Goal: Task Accomplishment & Management: Complete application form

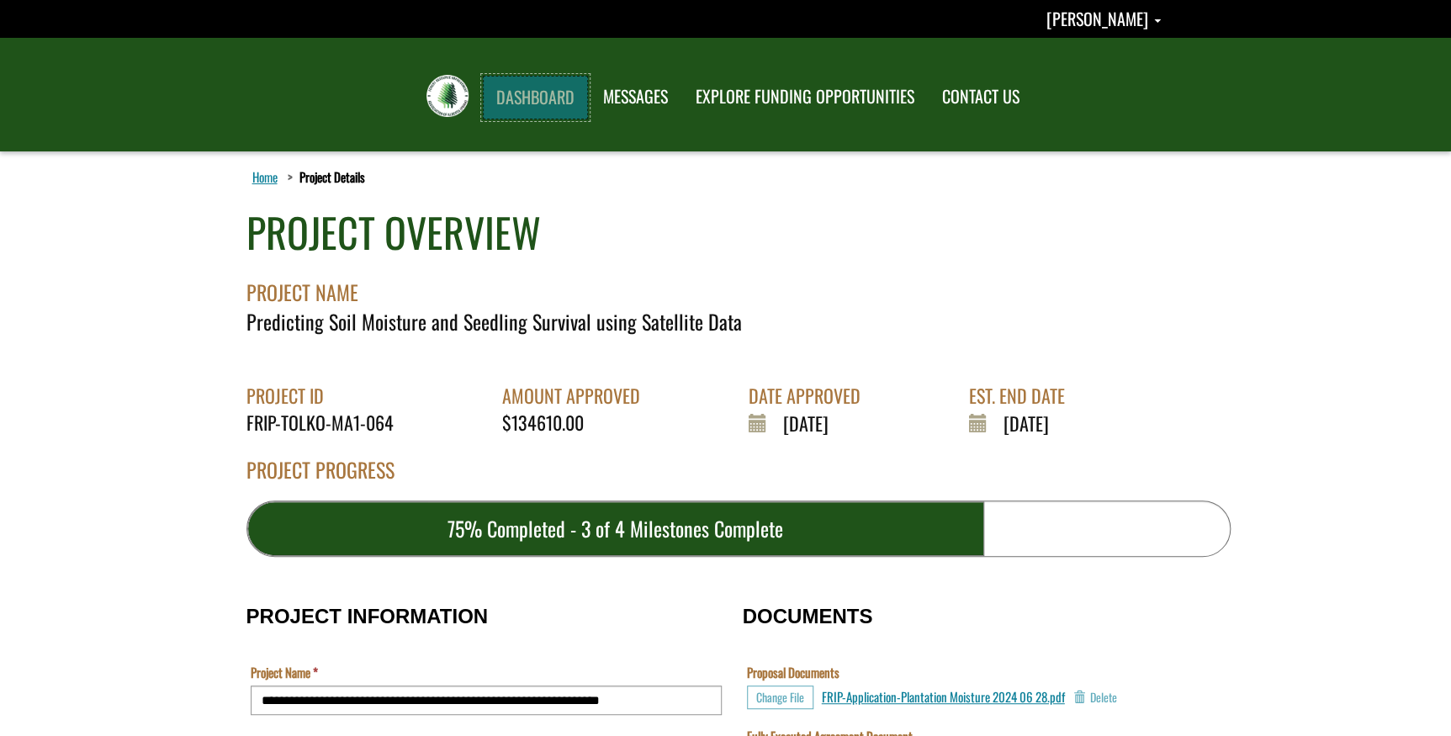
click at [512, 93] on link "DASHBOARD" at bounding box center [535, 98] width 105 height 44
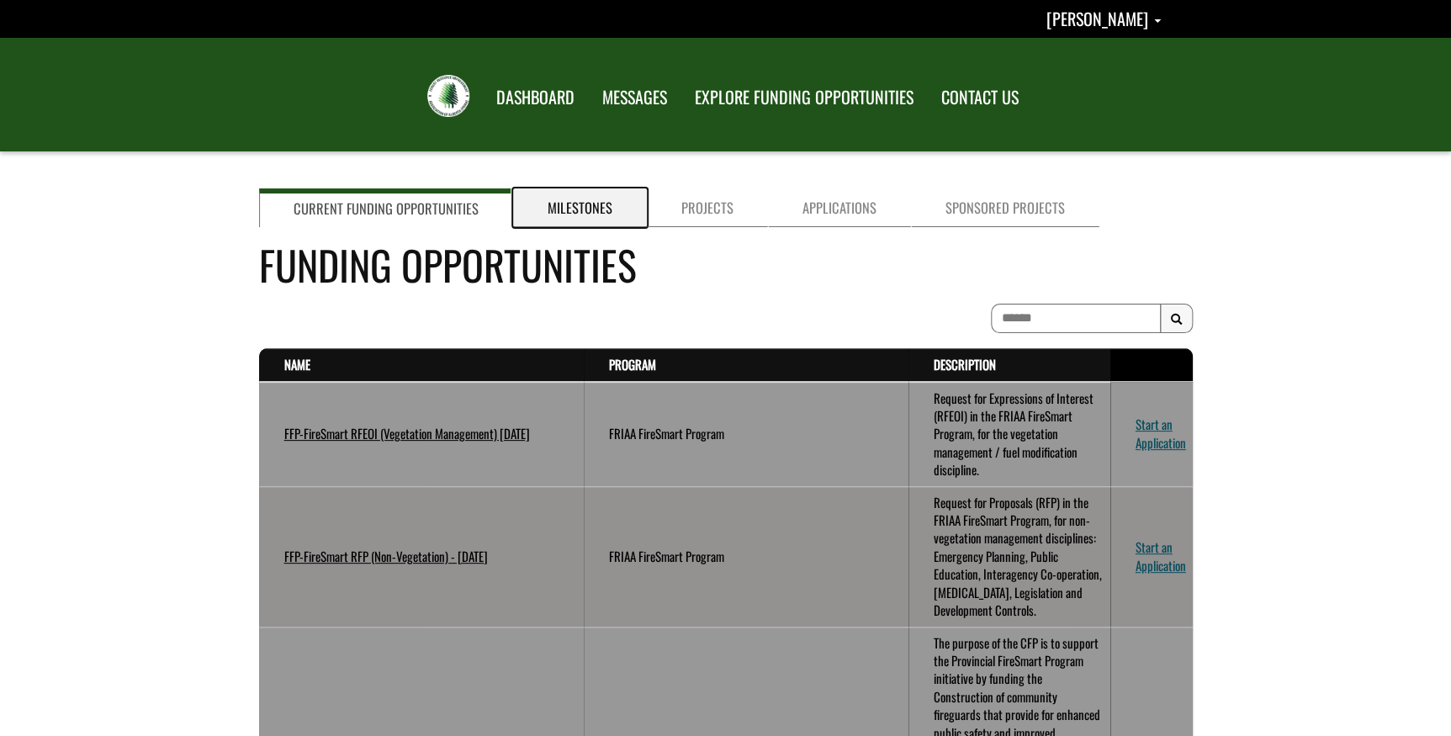
click at [580, 211] on link "Milestones" at bounding box center [580, 207] width 134 height 39
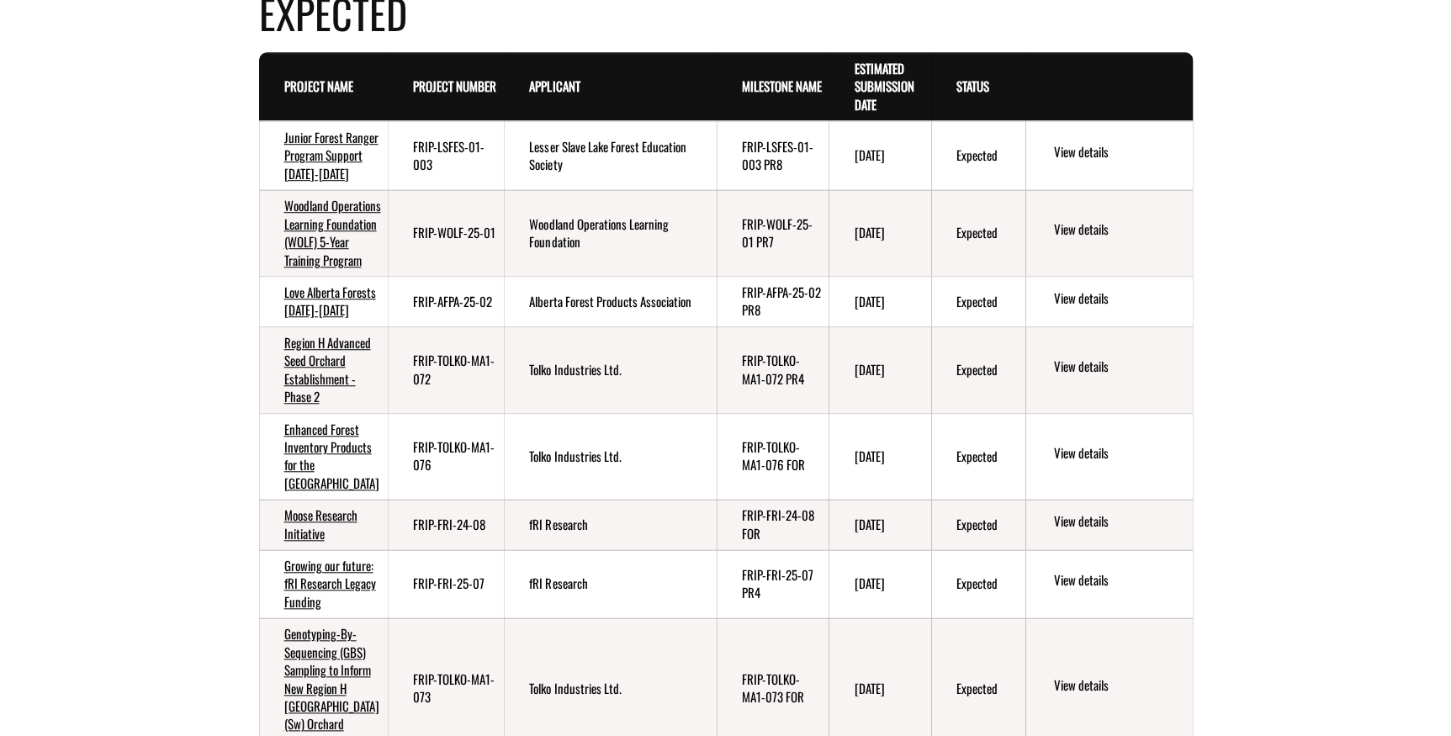
scroll to position [1051, 0]
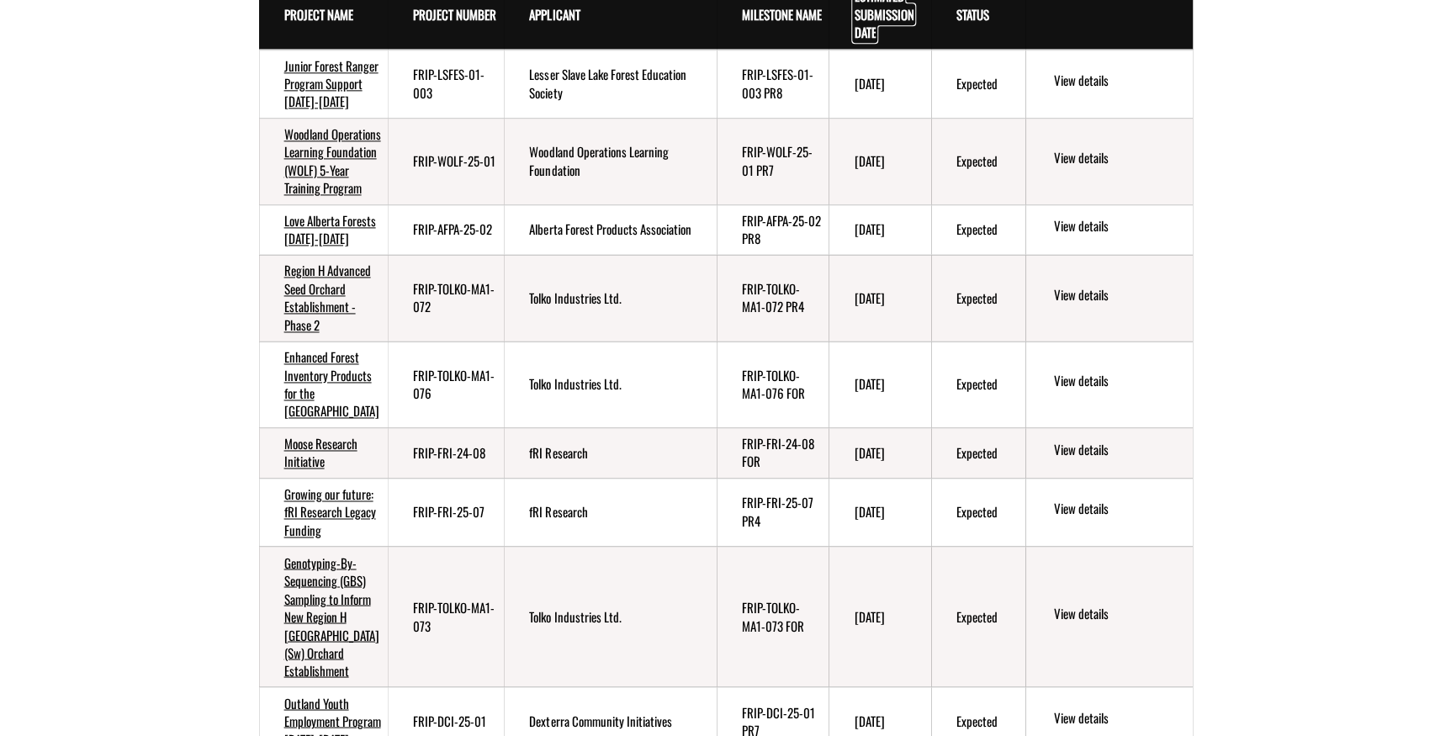
click at [873, 41] on link "Estimated Submission Date . sort descending" at bounding box center [884, 14] width 60 height 55
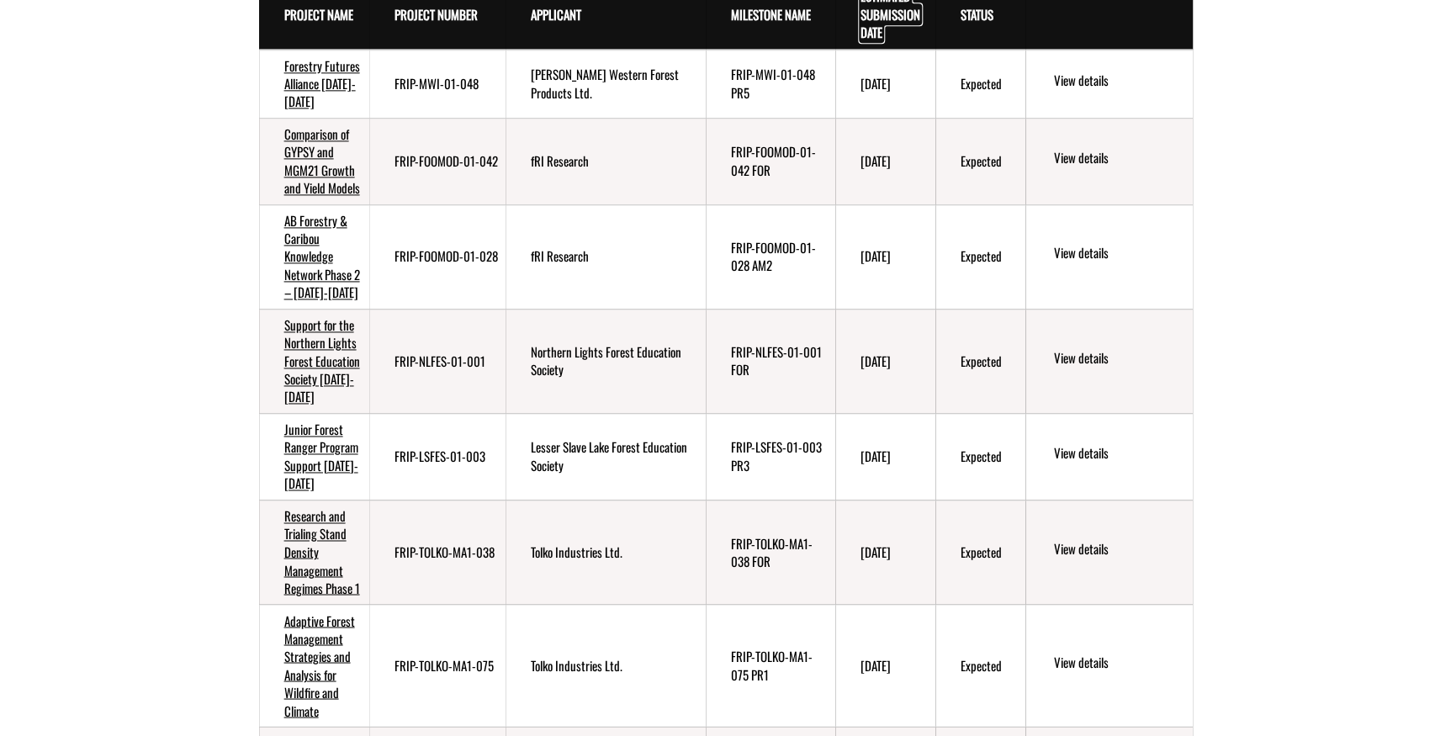
scroll to position [1280, 0]
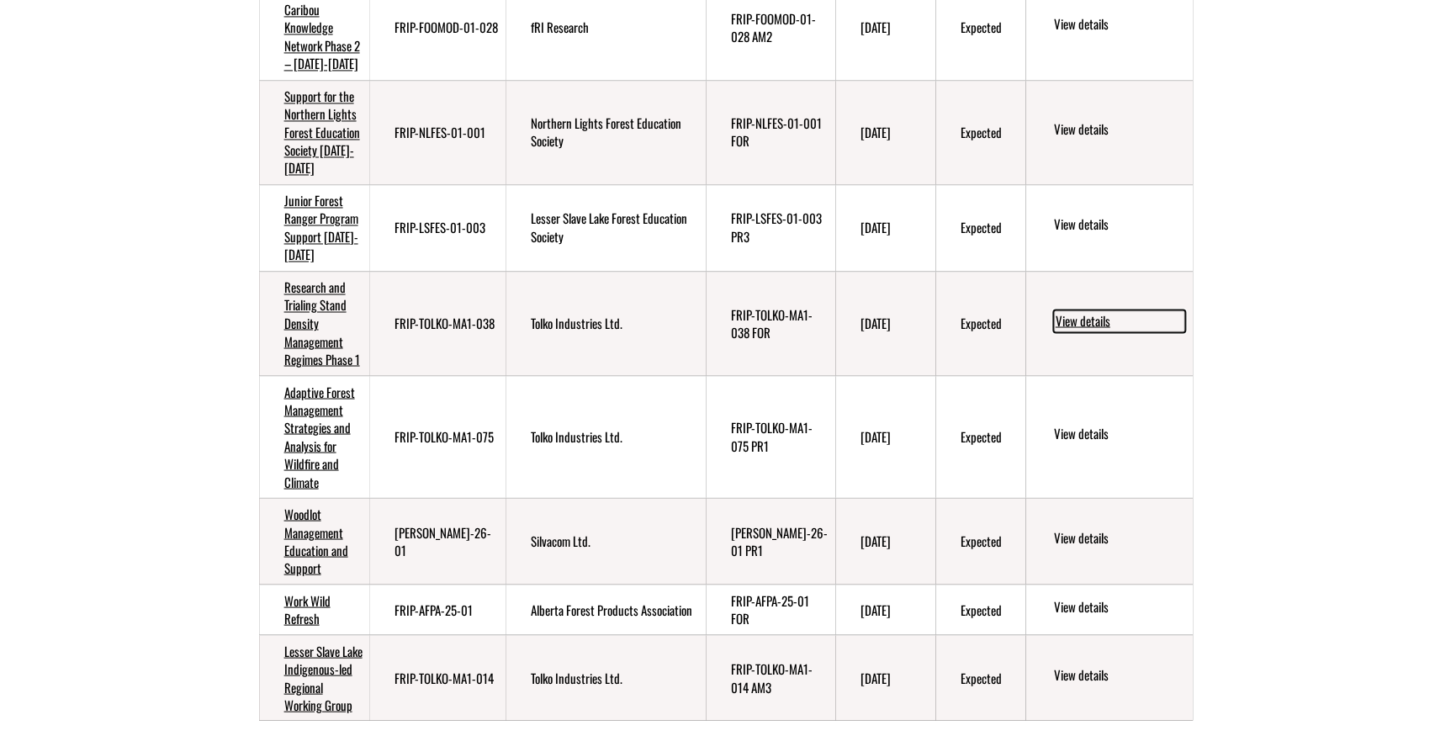
click at [1072, 331] on link "View details" at bounding box center [1119, 320] width 132 height 22
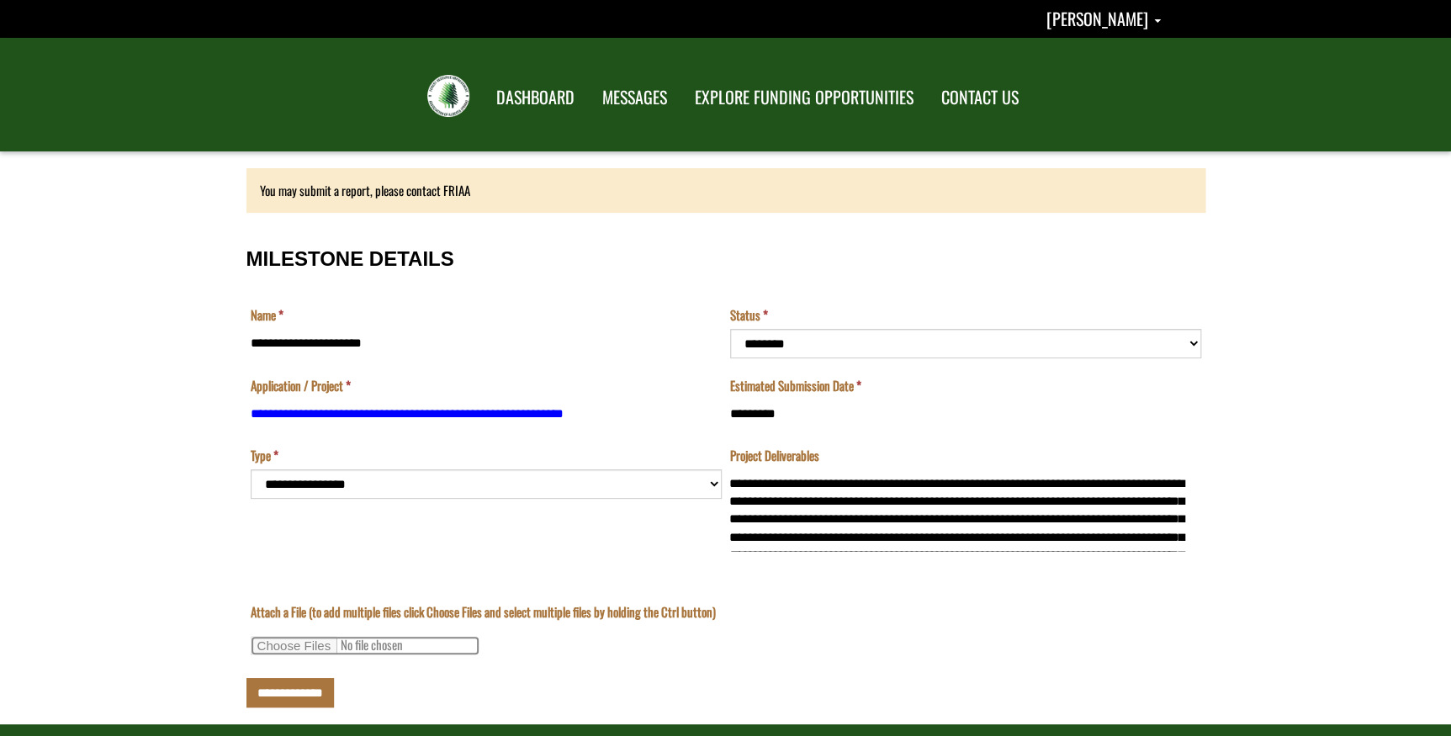
click at [270, 645] on input "Attach a File (to add multiple files click Choose Files and select multiple fil…" at bounding box center [365, 645] width 229 height 19
select select "*********"
type input "**********"
click at [294, 690] on input "**********" at bounding box center [289, 692] width 87 height 29
type input "**********"
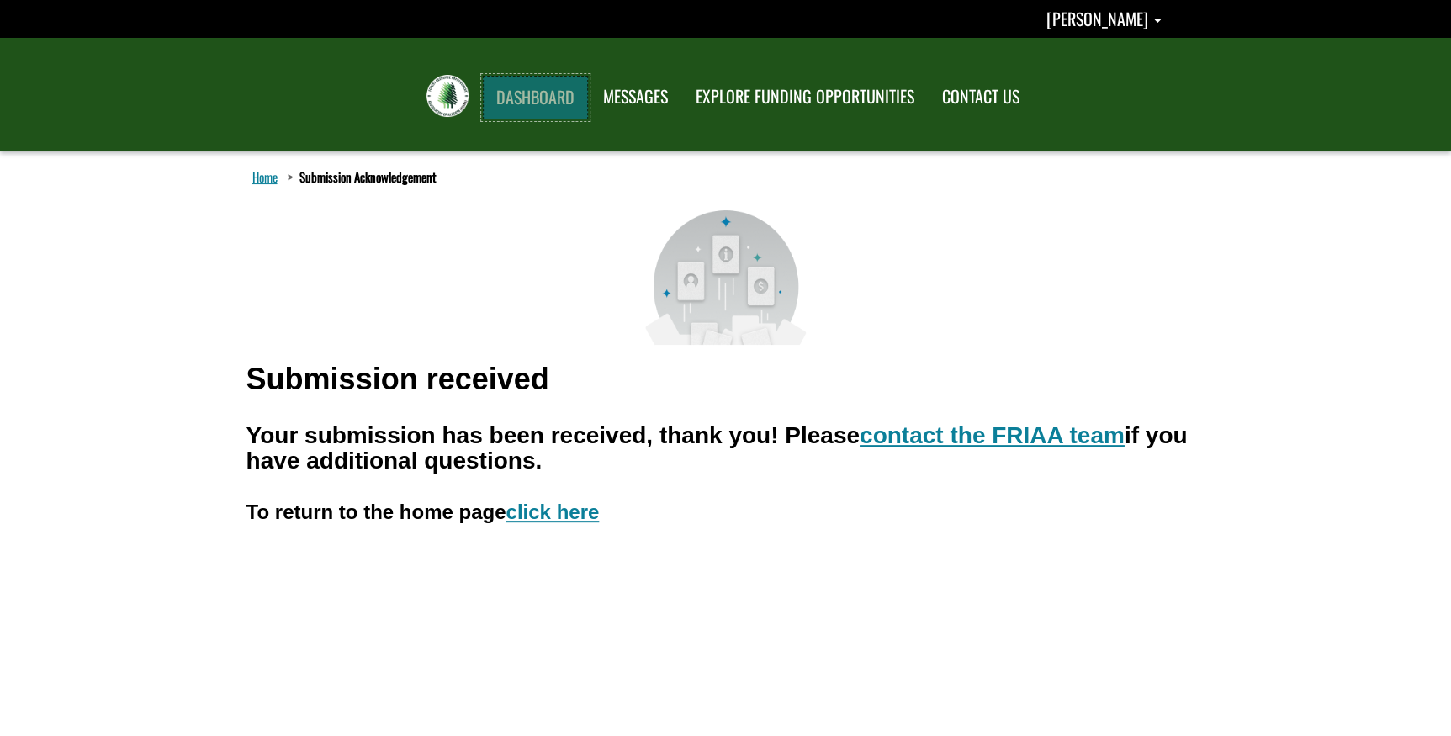
click at [499, 98] on link "DASHBOARD" at bounding box center [535, 98] width 105 height 44
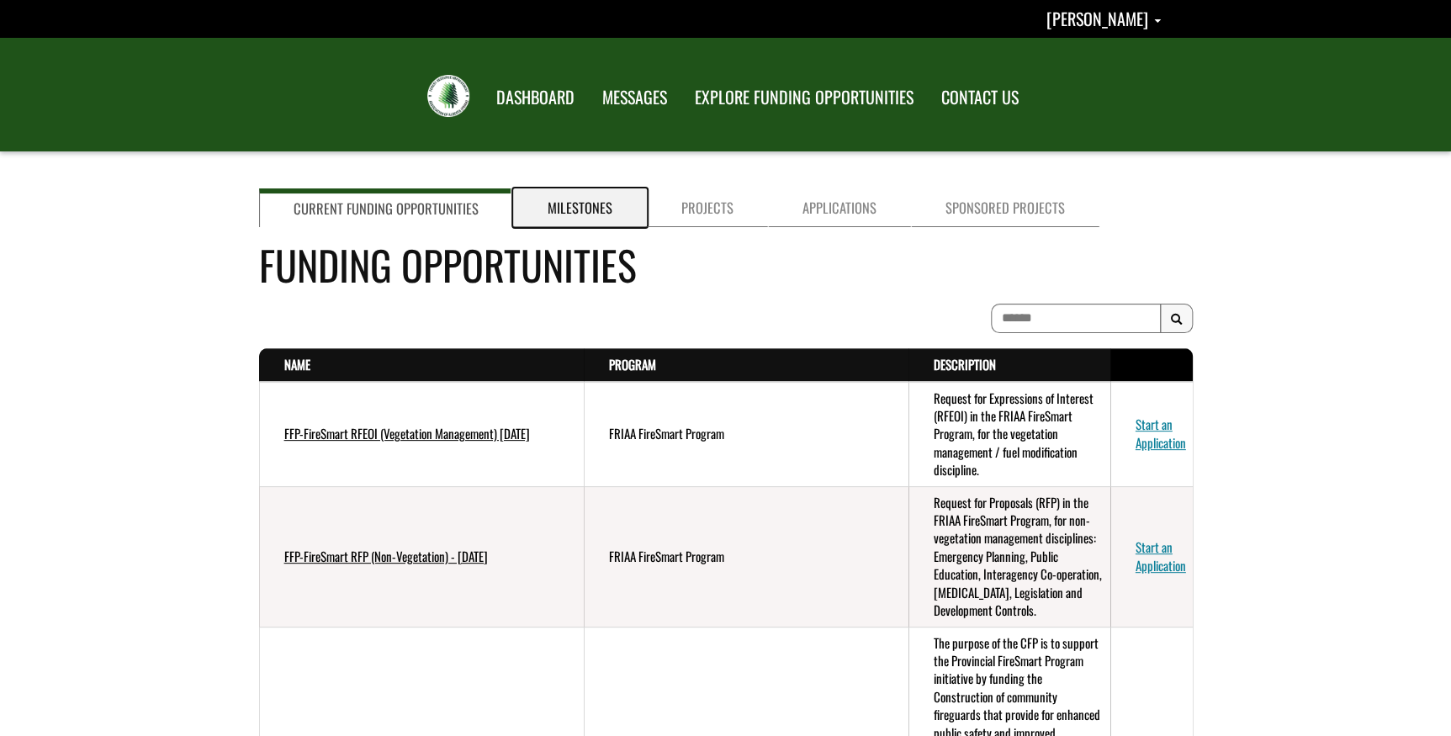
click at [550, 204] on link "Milestones" at bounding box center [580, 207] width 134 height 39
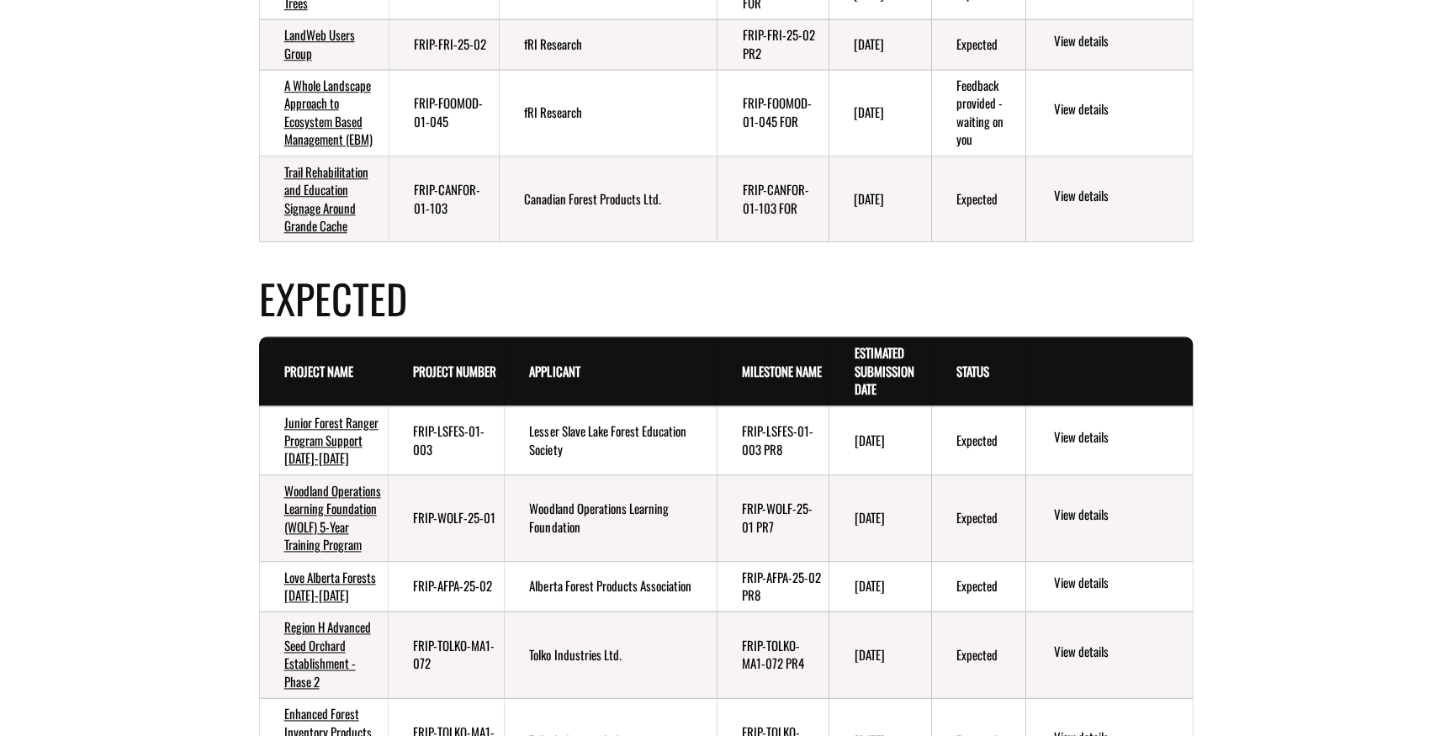
scroll to position [841, 0]
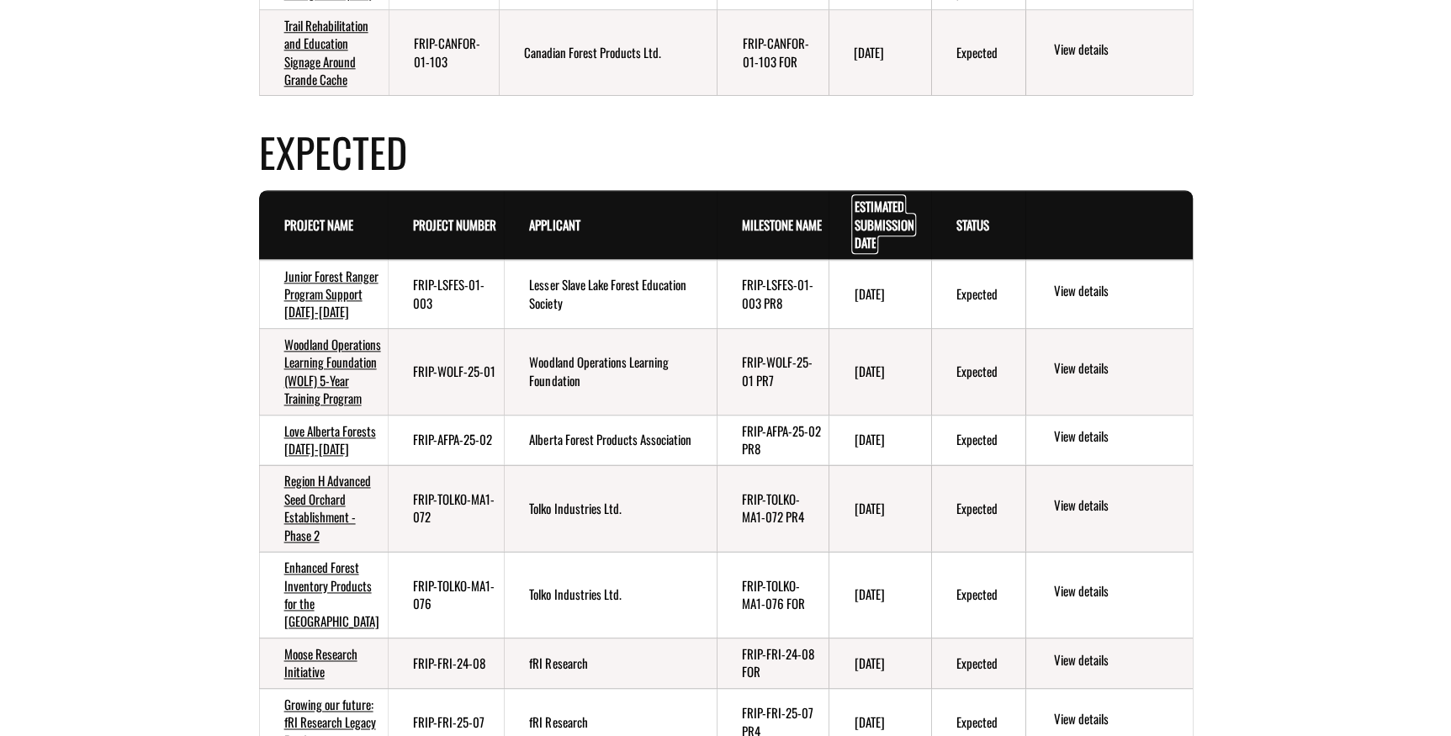
click at [876, 251] on link "Estimated Submission Date . sort descending" at bounding box center [884, 224] width 60 height 55
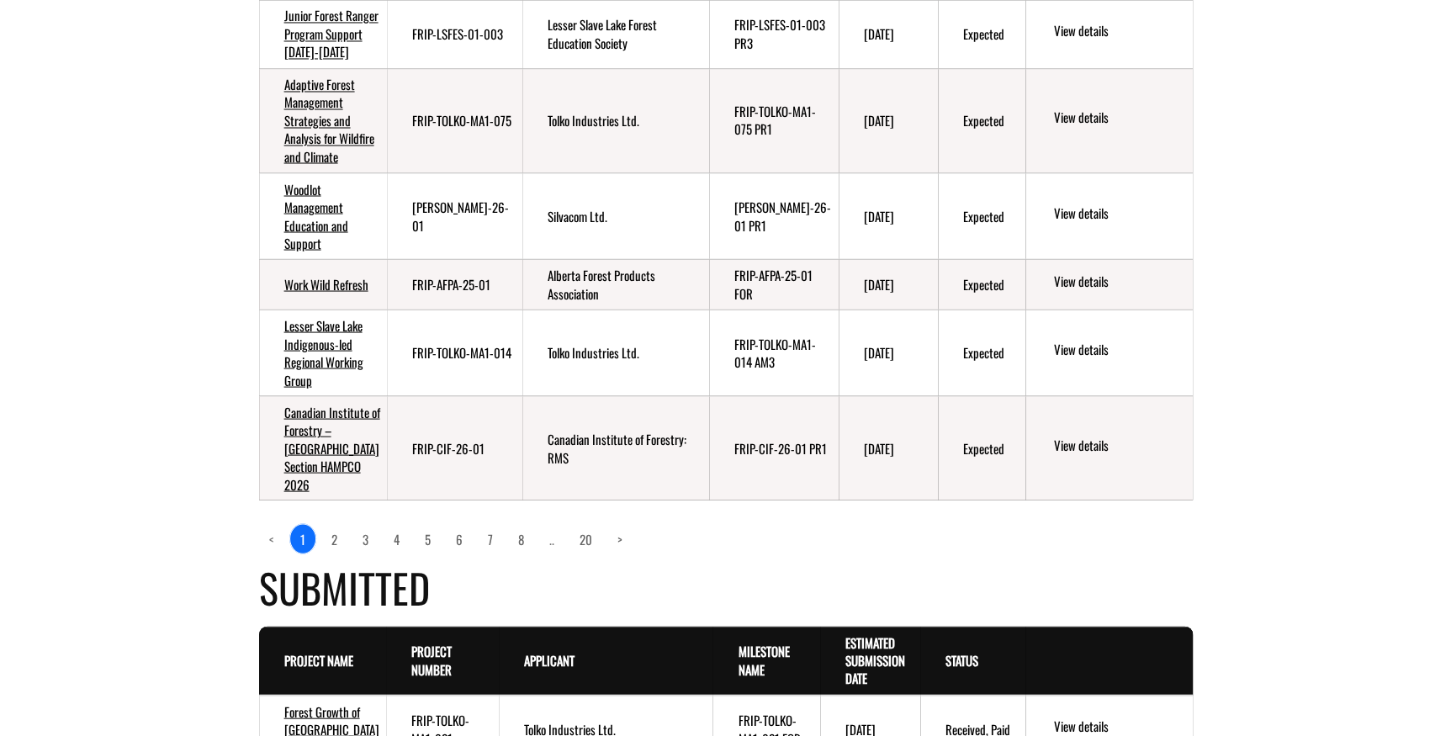
scroll to position [1452, 0]
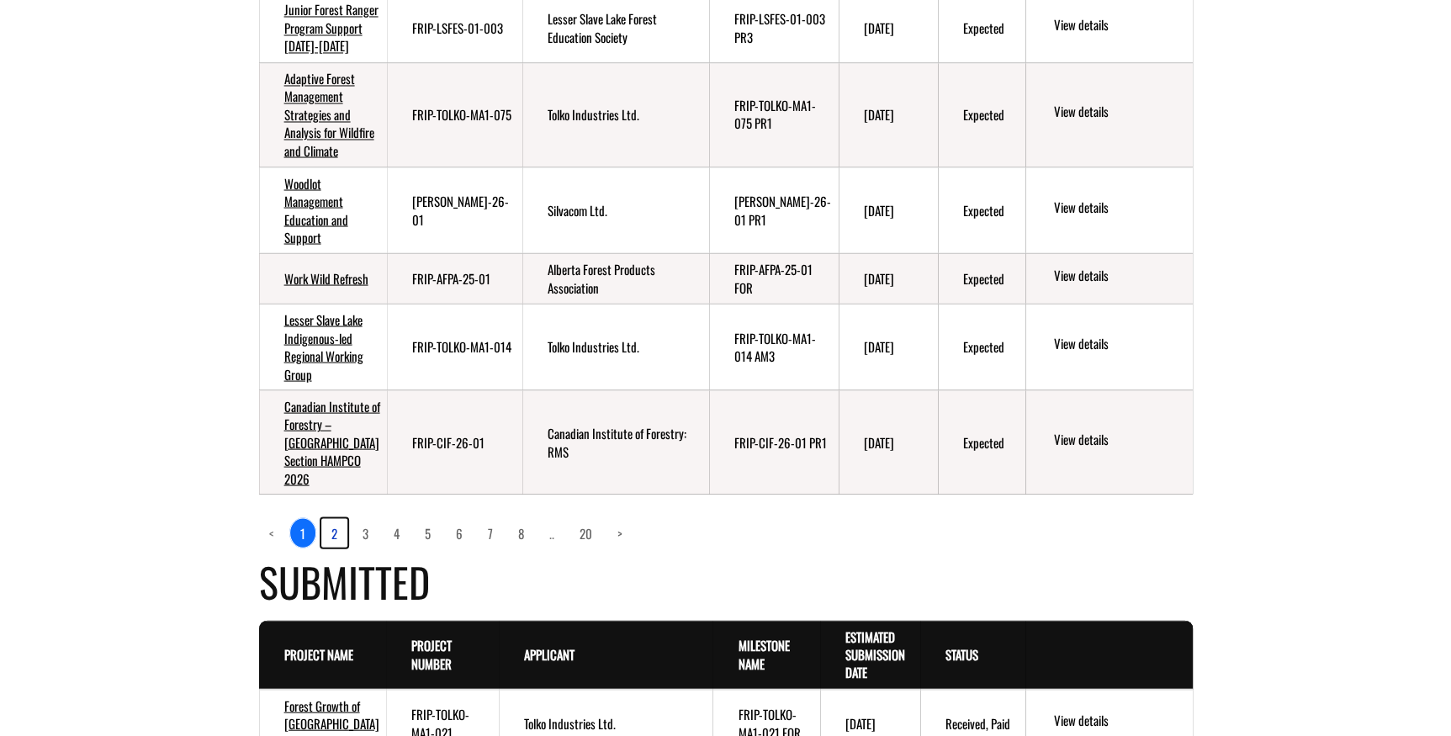
click at [336, 547] on link "2" at bounding box center [334, 532] width 26 height 29
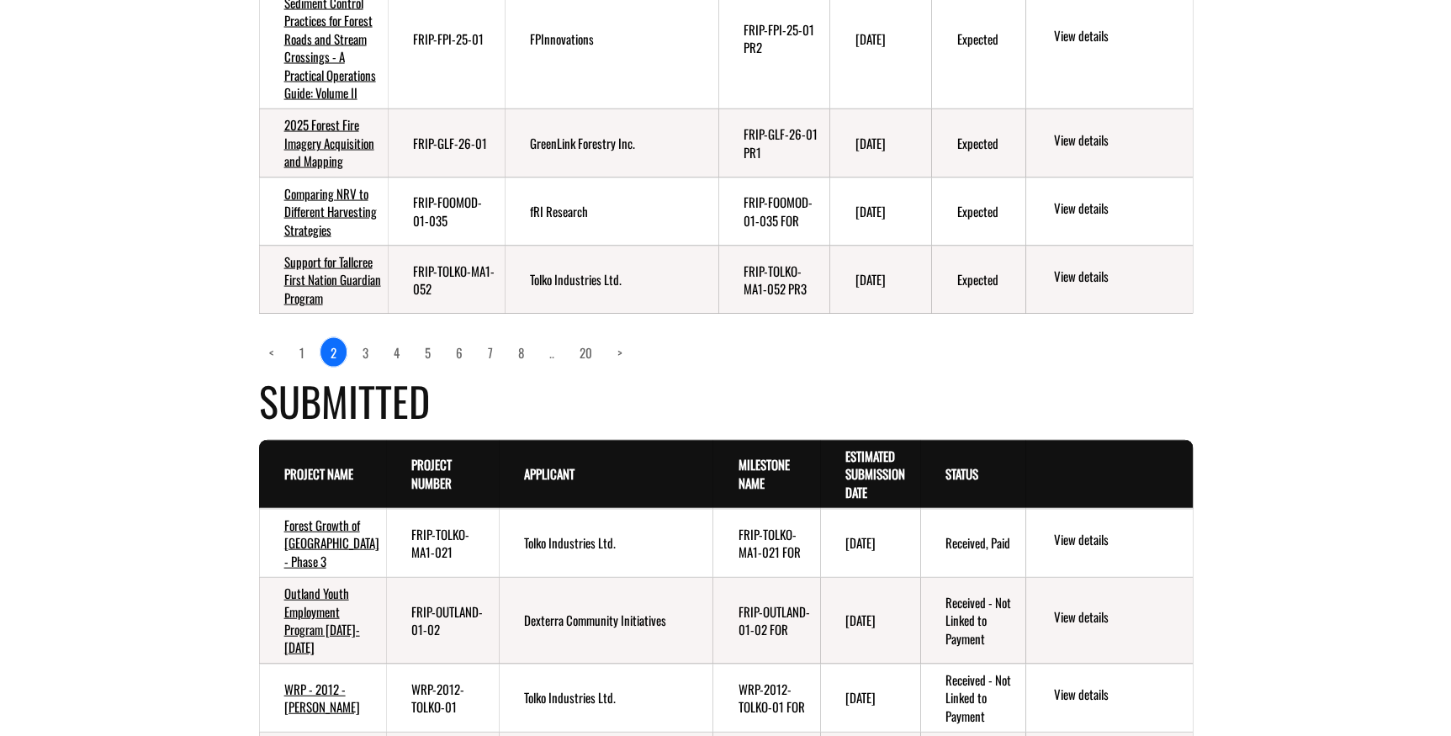
scroll to position [1611, 0]
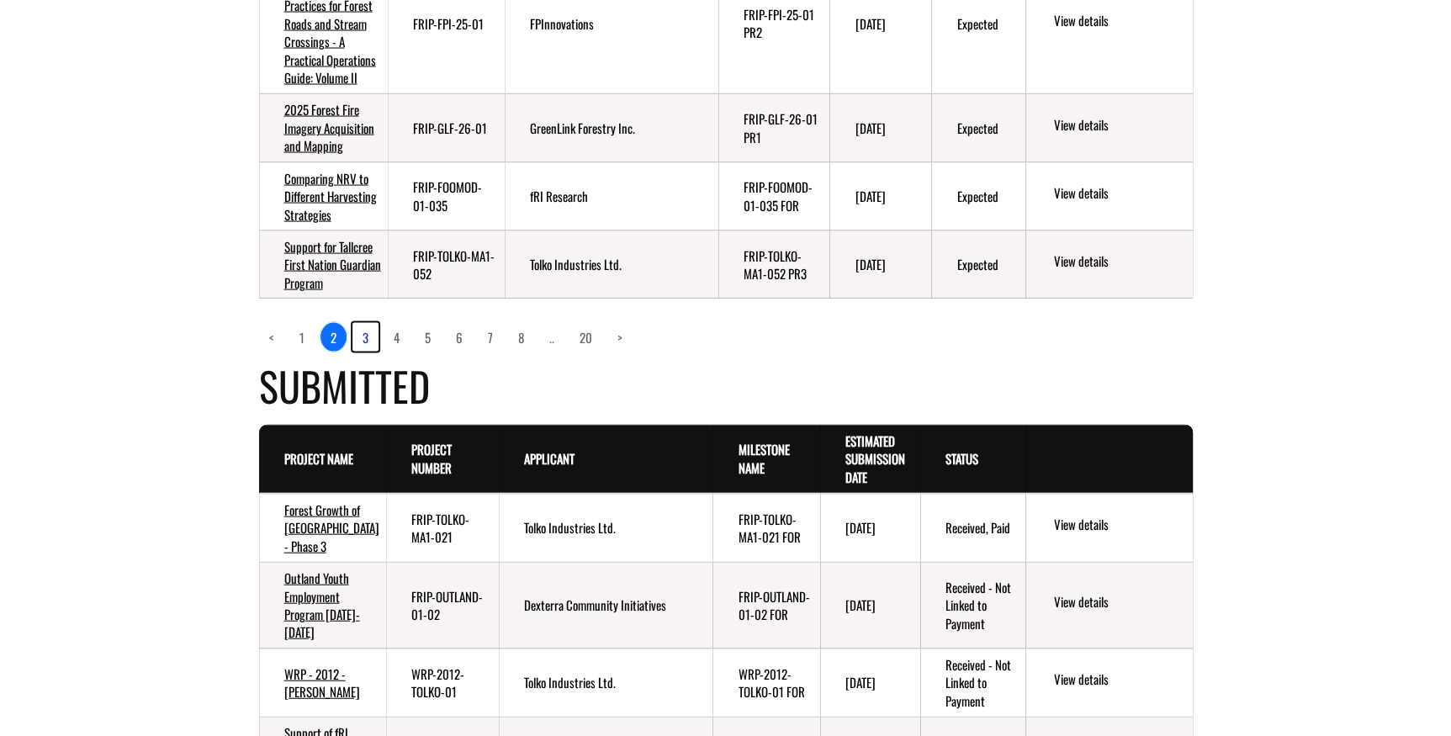
click at [362, 352] on link "3" at bounding box center [365, 337] width 26 height 29
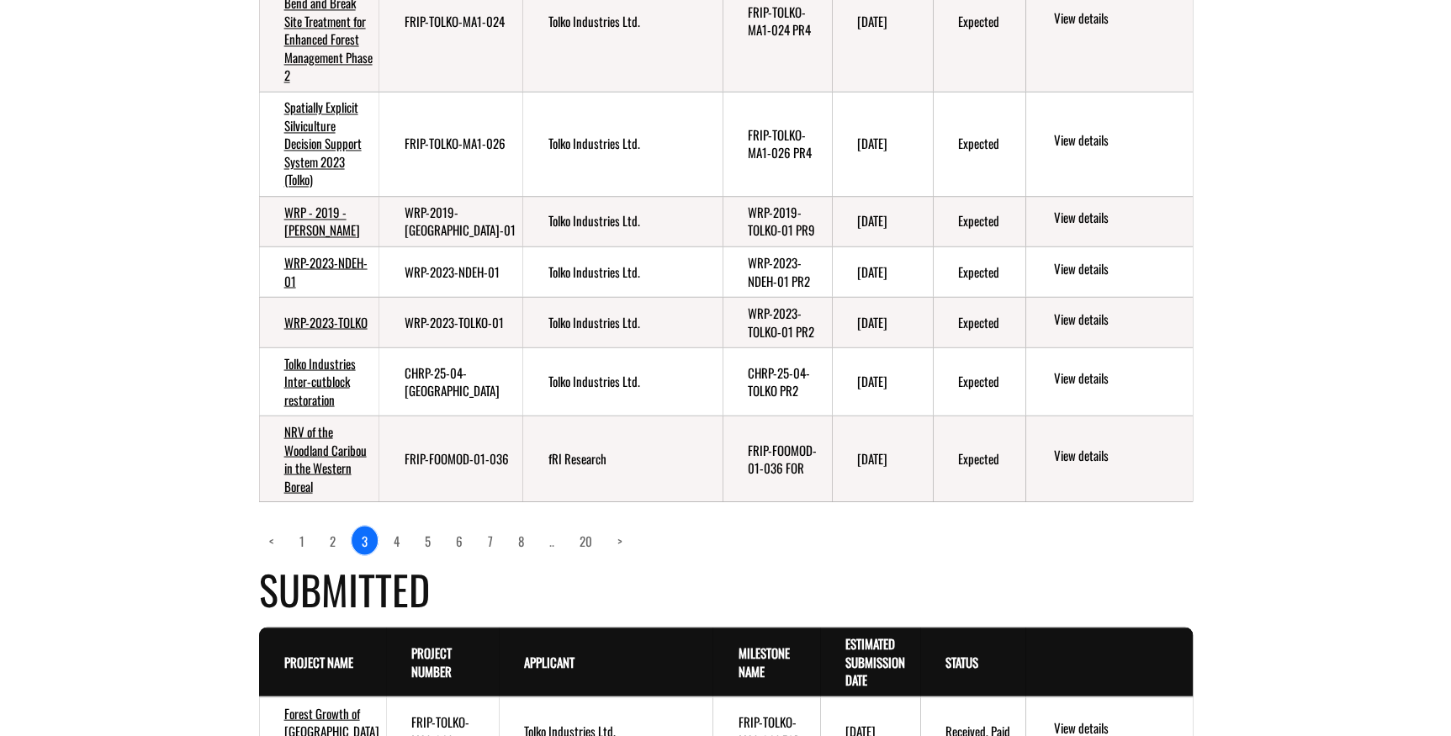
scroll to position [1382, 0]
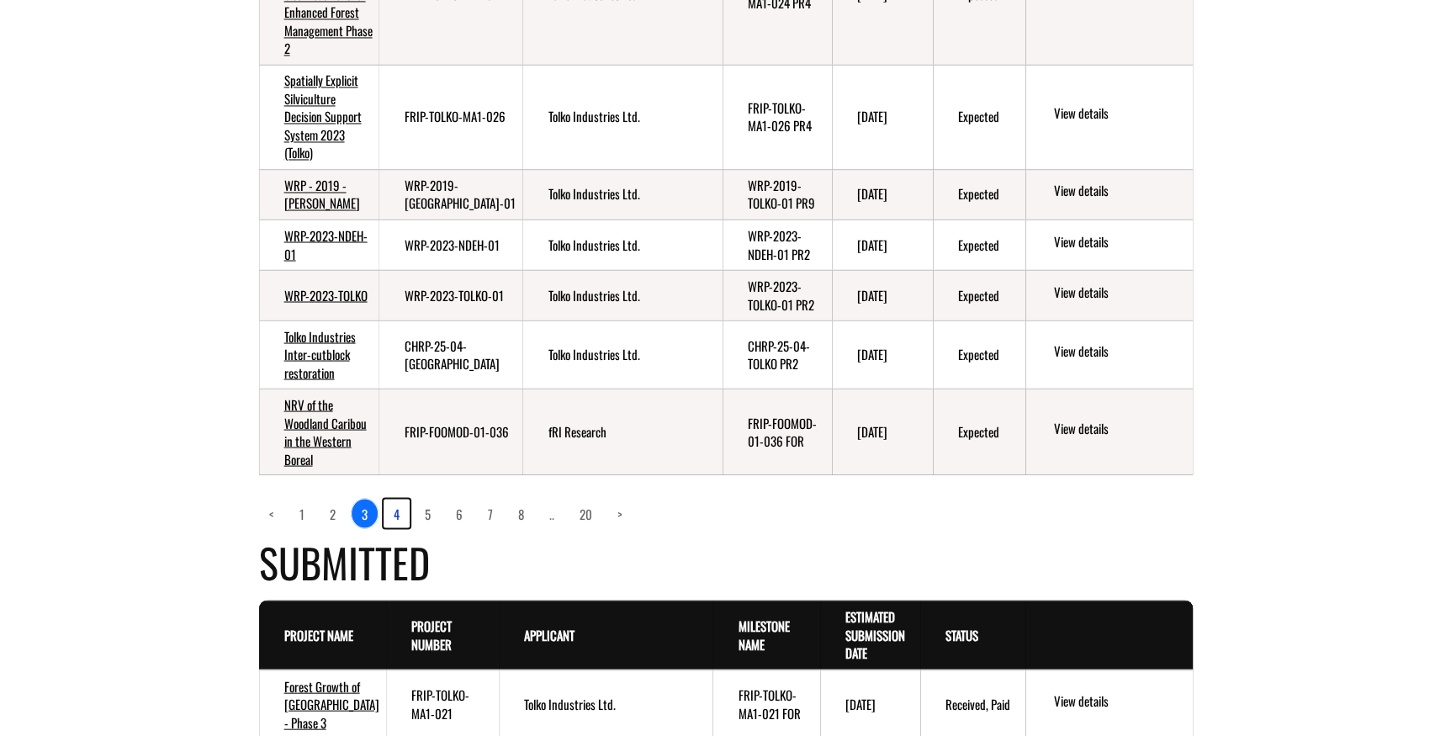
click at [395, 527] on link "4" at bounding box center [397, 513] width 26 height 29
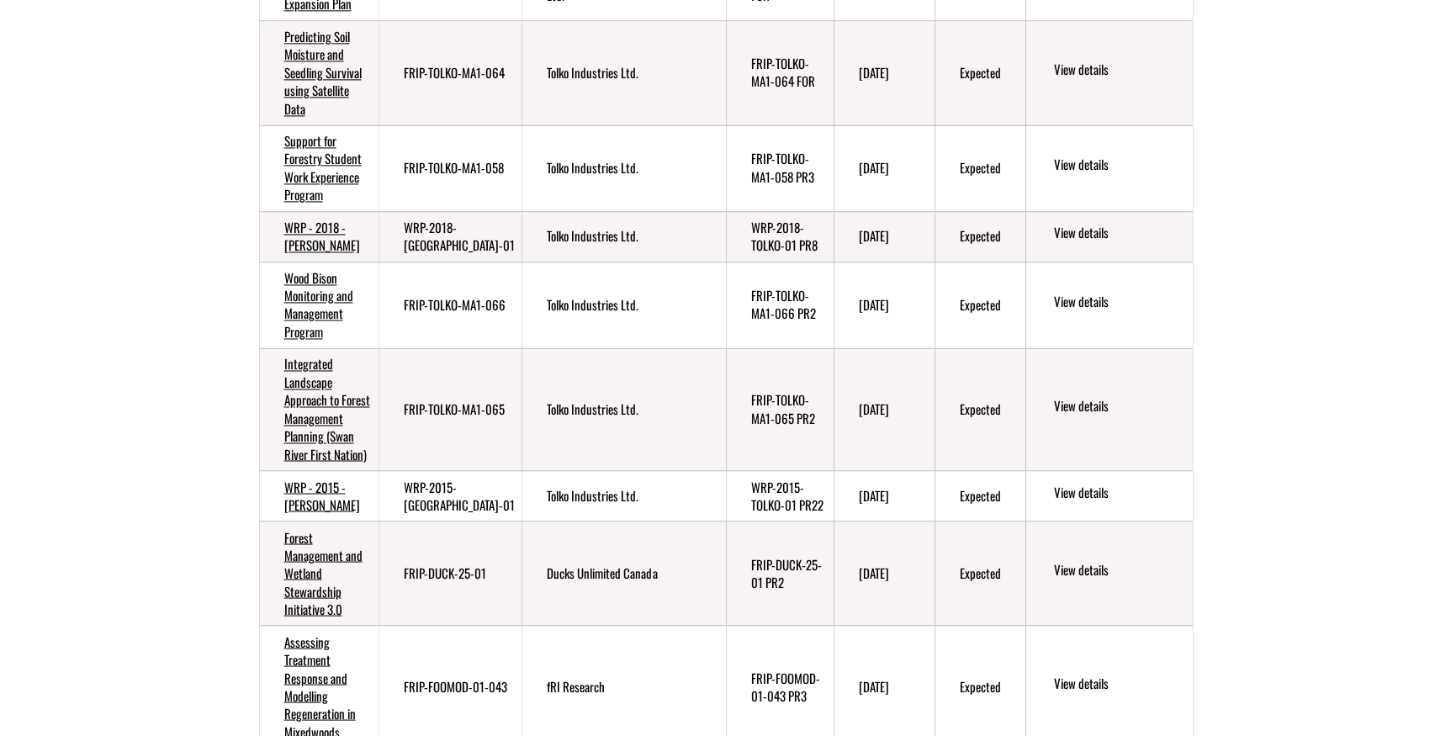
scroll to position [1018, 0]
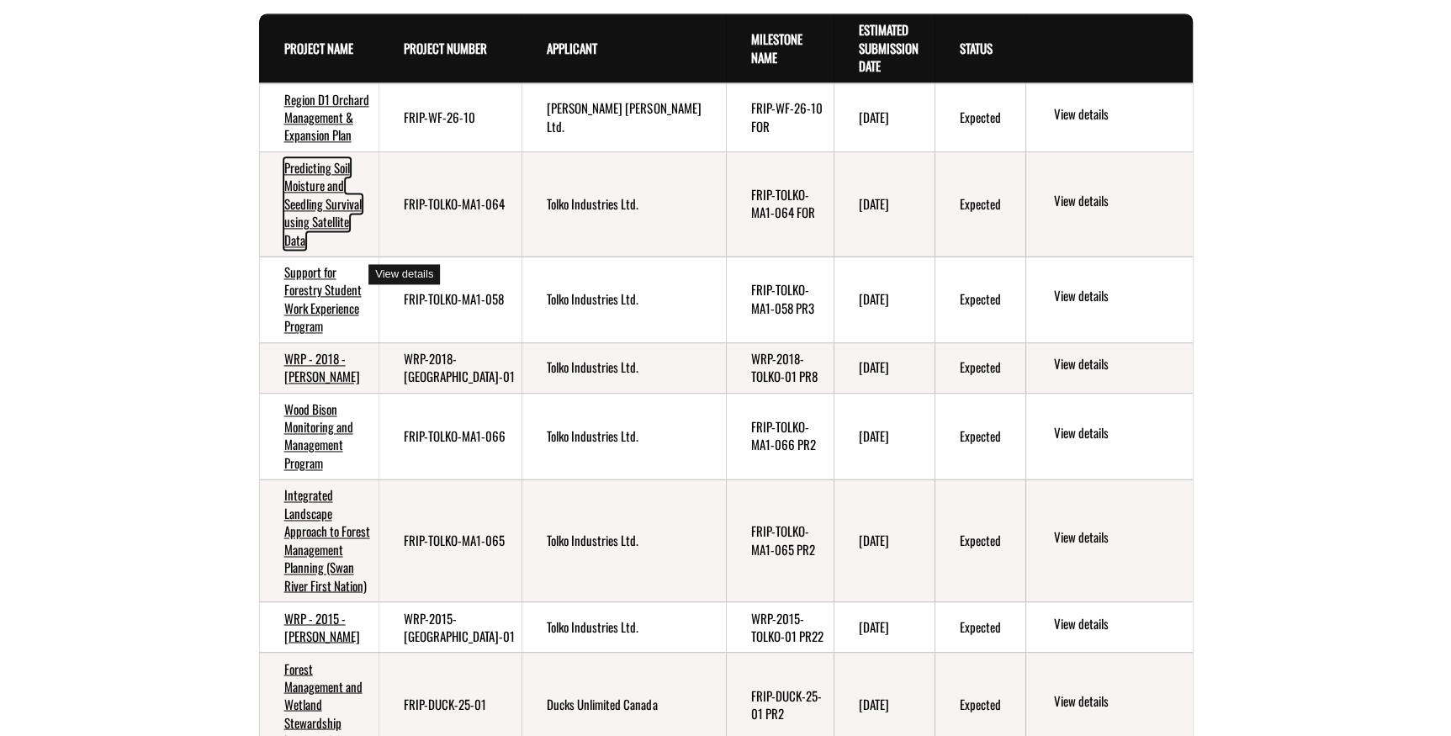
click at [307, 249] on link "Predicting Soil Moisture and Seedling Survival using Satellite Data" at bounding box center [322, 203] width 77 height 91
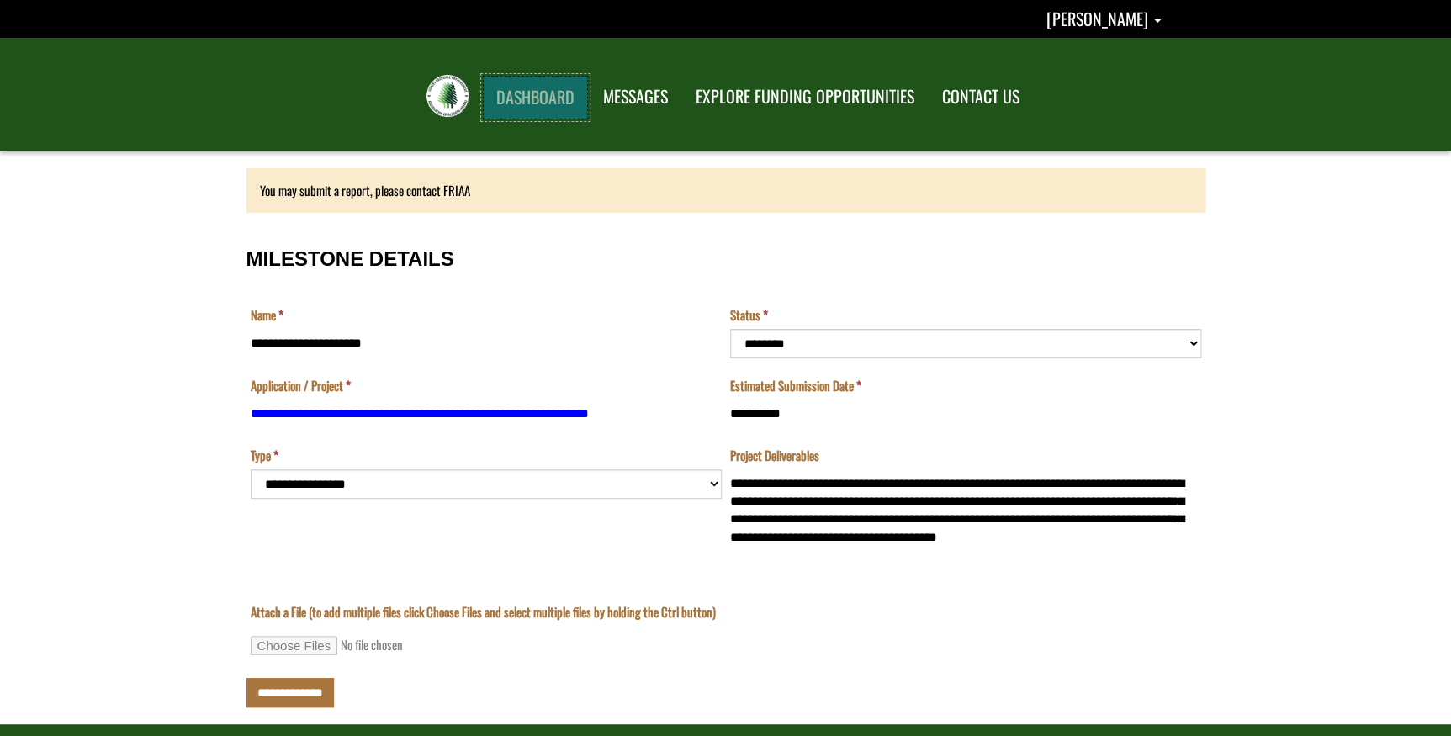
click at [520, 88] on link "DASHBOARD" at bounding box center [535, 98] width 105 height 44
